Goal: Communication & Community: Answer question/provide support

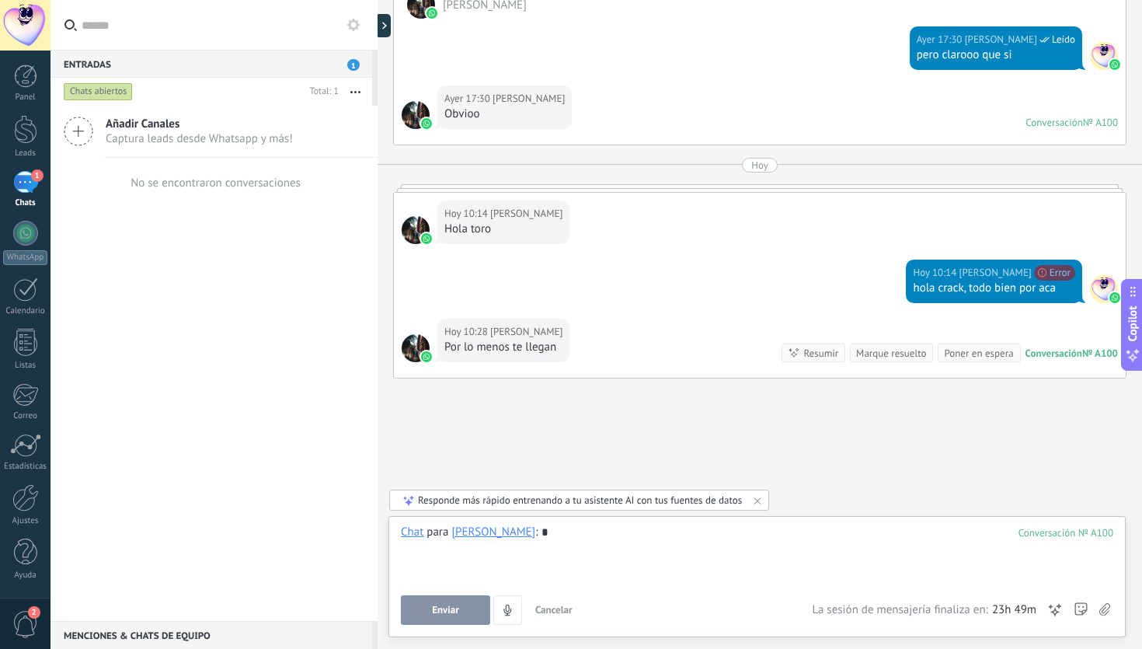
click at [450, 597] on button "Enviar" at bounding box center [445, 610] width 89 height 30
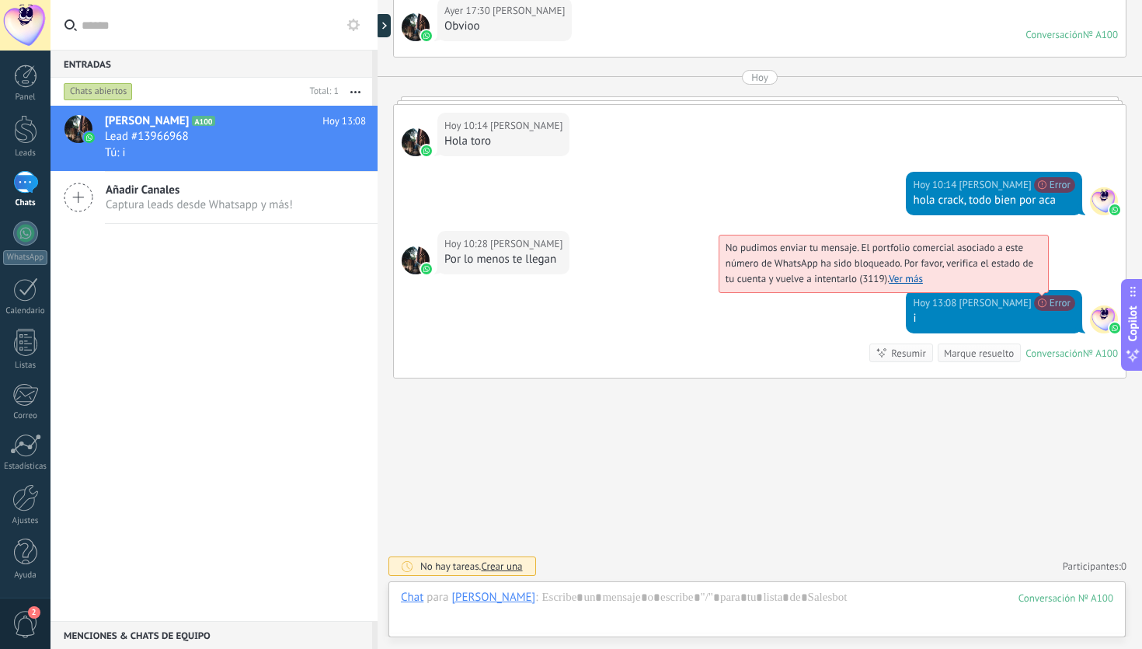
click at [1033, 285] on span "No pudimos enviar tu mensaje. El portfolio comercial asociado a este número de …" at bounding box center [879, 263] width 308 height 44
click at [897, 283] on link "Ver más" at bounding box center [906, 278] width 34 height 13
